Goal: Browse casually

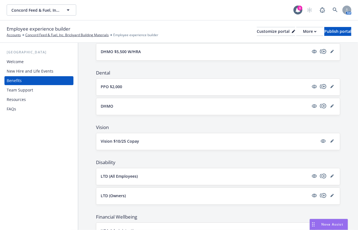
scroll to position [138, 0]
